Goal: Transaction & Acquisition: Purchase product/service

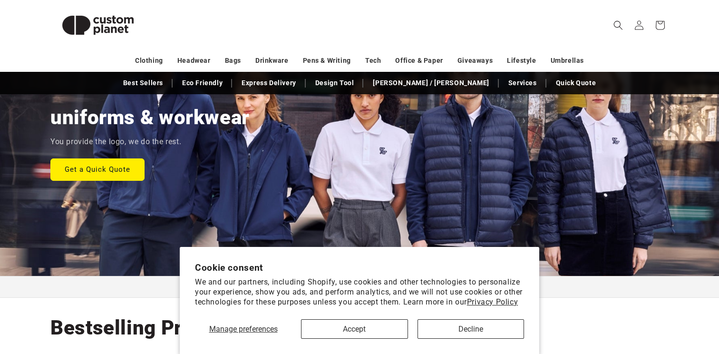
scroll to position [123, 0]
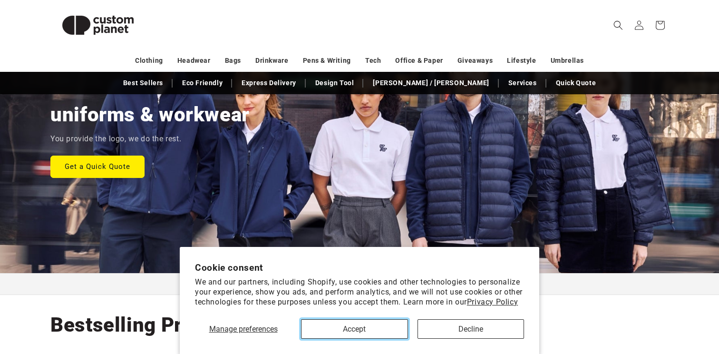
click at [353, 332] on button "Accept" at bounding box center [354, 328] width 107 height 19
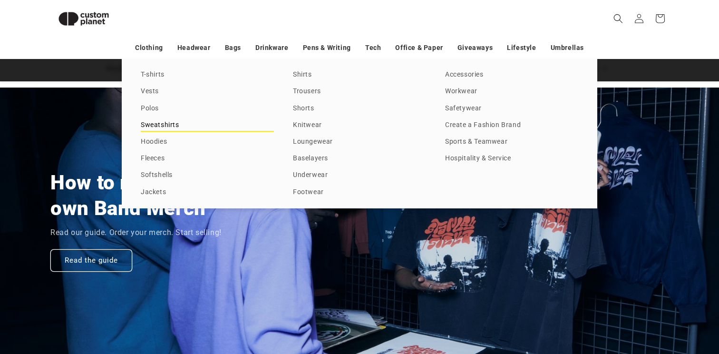
scroll to position [0, 1438]
click at [153, 142] on link "Hoodies" at bounding box center [207, 142] width 133 height 13
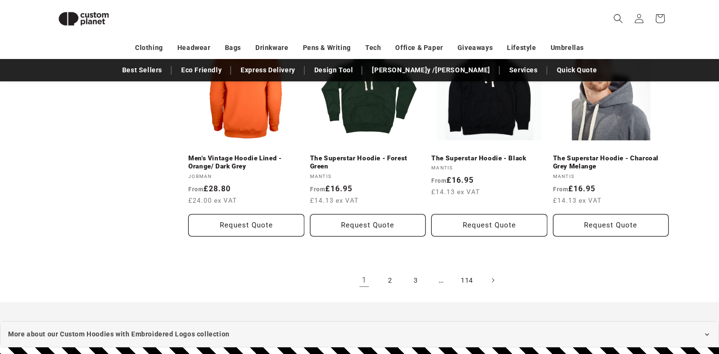
scroll to position [1044, 0]
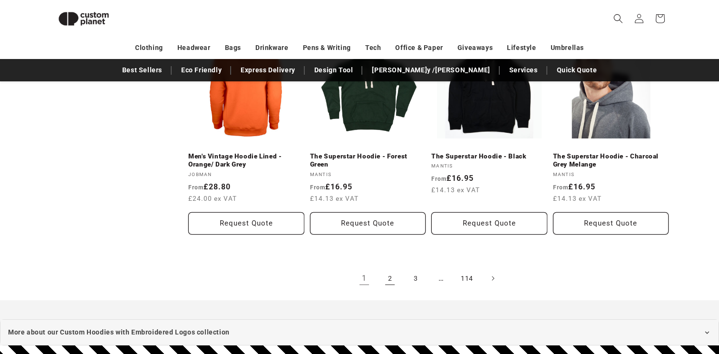
click at [390, 278] on link "2" at bounding box center [390, 278] width 21 height 21
